Goal: Task Accomplishment & Management: Manage account settings

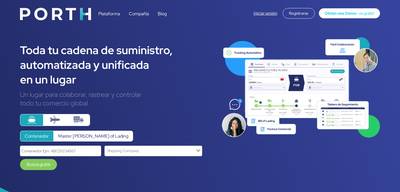
click at [264, 14] on link "Iniciar sesión" at bounding box center [266, 14] width 24 height 6
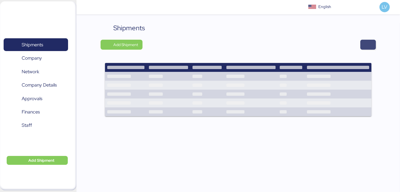
click at [371, 48] on span "button" at bounding box center [368, 45] width 7 height 8
click at [364, 36] on div "Shipments Add Shipment" at bounding box center [238, 73] width 275 height 101
click at [369, 43] on span "button" at bounding box center [368, 45] width 7 height 8
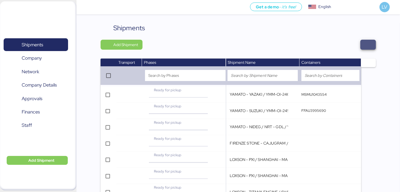
click at [366, 41] on span "button" at bounding box center [368, 45] width 7 height 8
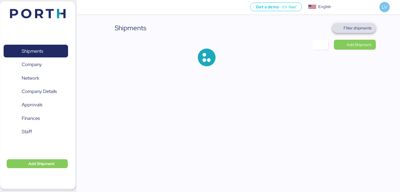
click at [373, 28] on span "Filter shipments" at bounding box center [354, 28] width 44 height 10
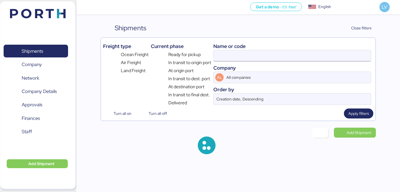
click at [325, 59] on input at bounding box center [292, 55] width 157 height 11
paste input "O0051987"
type input "O0051987"
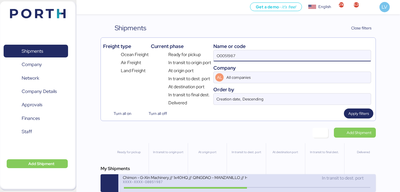
click at [225, 178] on div "Chimon - G-Xin Machinery // 1x40HQ // QINGDAO - MANZANILLO // HBL: BJSSE2507008…" at bounding box center [185, 177] width 124 height 5
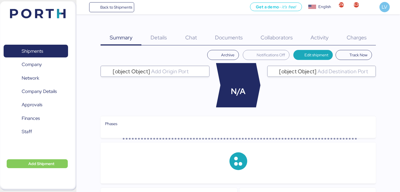
click at [370, 37] on div "Charges 0" at bounding box center [357, 34] width 38 height 22
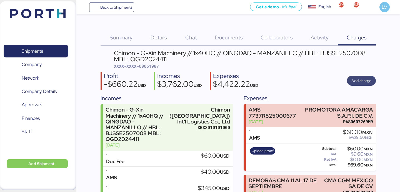
click at [353, 79] on span "Add charge" at bounding box center [361, 80] width 20 height 7
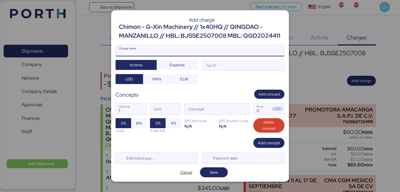
click at [262, 53] on input "Charge name" at bounding box center [200, 50] width 168 height 11
click at [175, 52] on input "DEMORAS DEL 24 DE SEP AL 1ERO DE OCTUBRE" at bounding box center [200, 50] width 168 height 11
click at [195, 51] on input "DEMORAS DEL 24 DE SEP AL 30 DE OCTUBRE" at bounding box center [200, 50] width 168 height 11
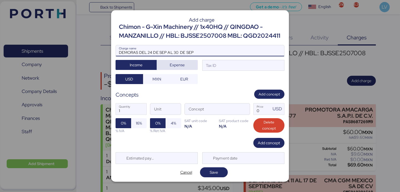
type input "DEMORAS DEL 24 DE SEP AL 30 DE SEP"
click at [192, 66] on span "Expense" at bounding box center [177, 65] width 32 height 8
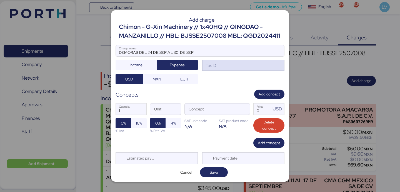
click at [222, 63] on div "Tax ID" at bounding box center [243, 65] width 82 height 11
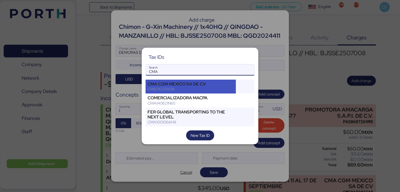
type input "CMA"
click at [206, 85] on div "CMA CGM MEXICO SA DE CV" at bounding box center [190, 84] width 86 height 5
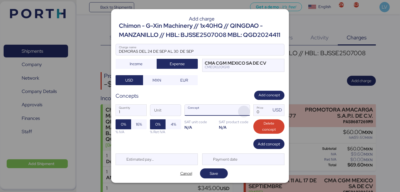
click at [247, 114] on span "button" at bounding box center [244, 112] width 12 height 12
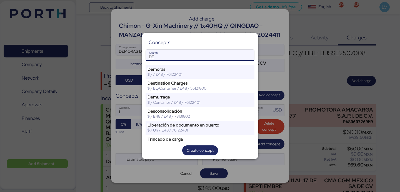
type input "DE"
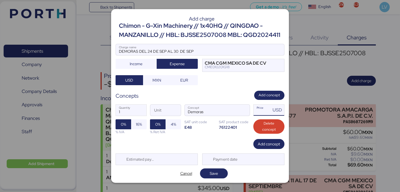
click at [262, 110] on input "Price USD" at bounding box center [262, 110] width 17 height 11
type input "170"
click at [136, 110] on input "1" at bounding box center [131, 110] width 31 height 11
type input "1"
click at [171, 166] on div "Add charge Chimon - G-Xin Machinery // 1x40HQ // QINGDAO - MANZANILLO // HBL: B…" at bounding box center [200, 96] width 178 height 174
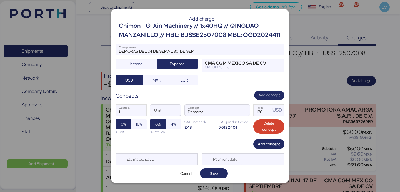
click at [171, 159] on div "Estimated payment date" at bounding box center [157, 160] width 82 height 12
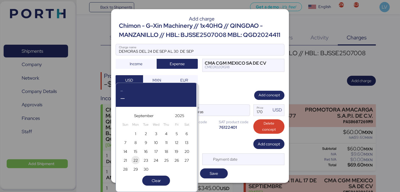
click at [135, 160] on span "22" at bounding box center [135, 160] width 4 height 7
type input "[DATE]"
type input "7"
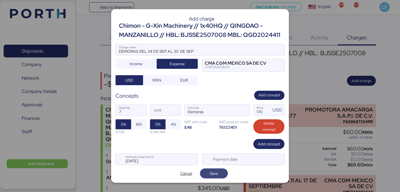
click at [212, 172] on span "Save" at bounding box center [214, 173] width 8 height 7
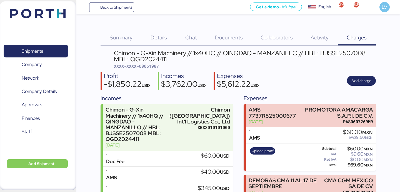
click at [150, 68] on span "XXXX-XXXX-O0051987" at bounding box center [136, 66] width 45 height 6
copy span "O0051987"
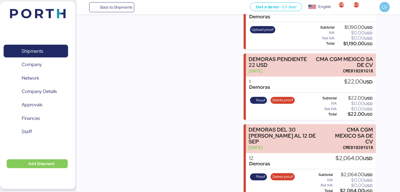
scroll to position [407, 0]
